Goal: Transaction & Acquisition: Purchase product/service

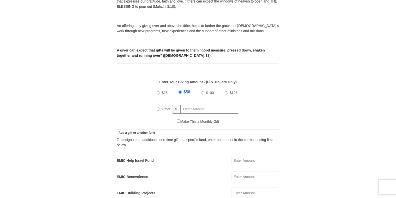
scroll to position [175, 0]
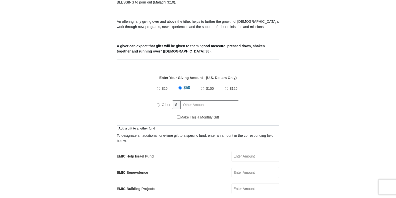
click at [159, 103] on input "Other" at bounding box center [158, 104] width 3 height 3
radio input "true"
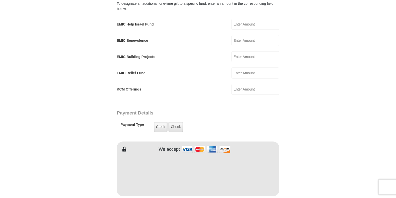
scroll to position [350, 0]
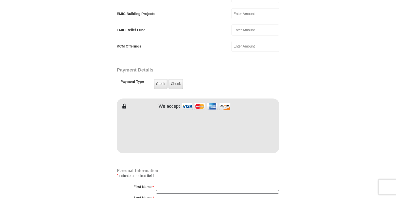
type input "26.00"
click at [175, 183] on input "First Name *" at bounding box center [218, 187] width 124 height 9
type input "KEEVON"
type input "CARNELL"
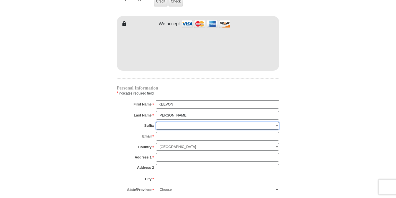
scroll to position [454, 0]
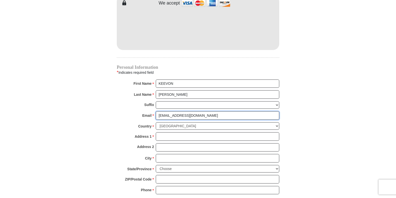
type input "keevon737@yahoo.com"
type input "5419 Hollywood Blvd #C"
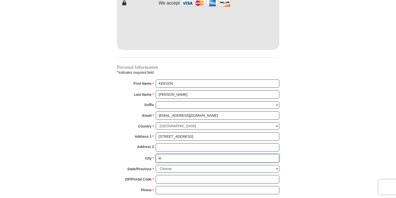
type input "k"
type input "l"
type input "Los Angeles"
select select "CA"
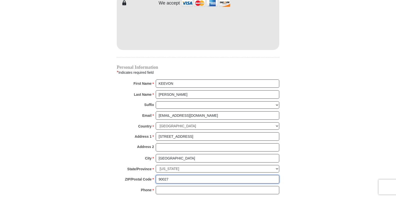
type input "90027"
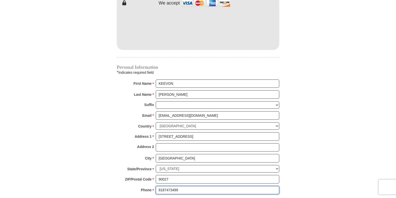
type input "8187473499"
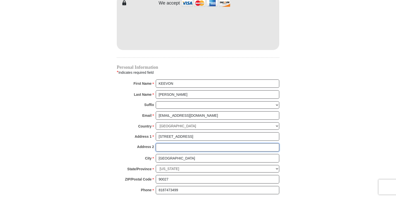
click at [180, 143] on input "Address 2" at bounding box center [218, 147] width 124 height 9
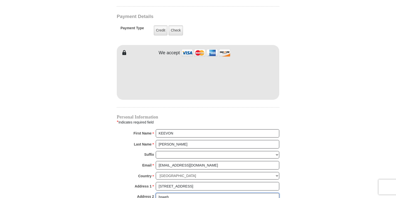
scroll to position [404, 0]
type input "bsweh"
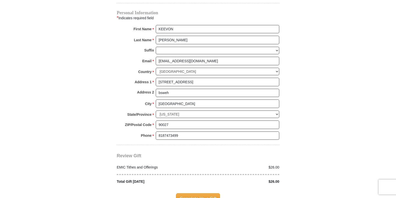
scroll to position [529, 0]
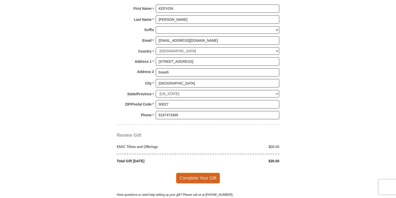
click at [195, 173] on span "Complete Your Gift" at bounding box center [198, 178] width 44 height 11
